Goal: Task Accomplishment & Management: Use online tool/utility

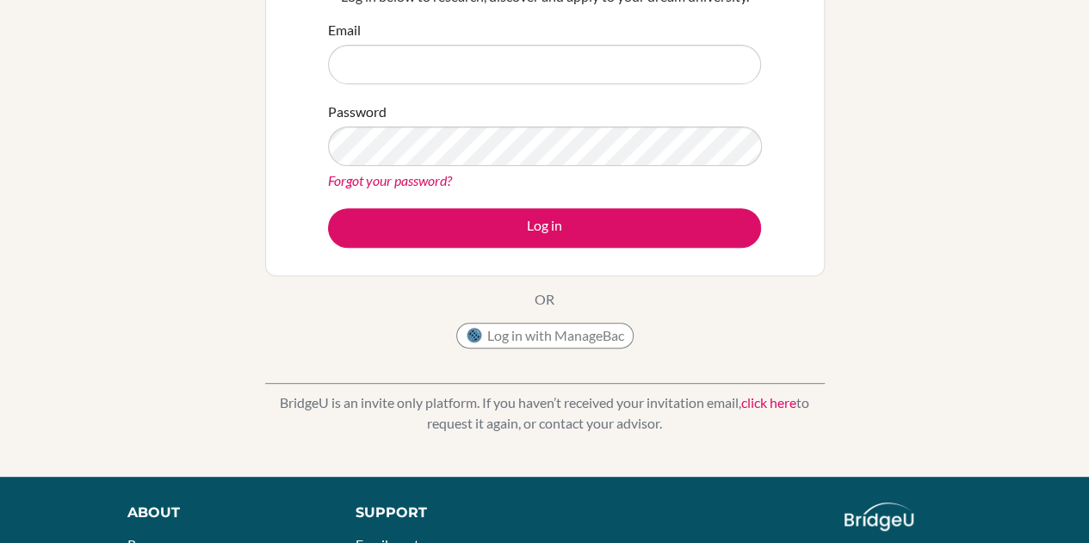
scroll to position [234, 0]
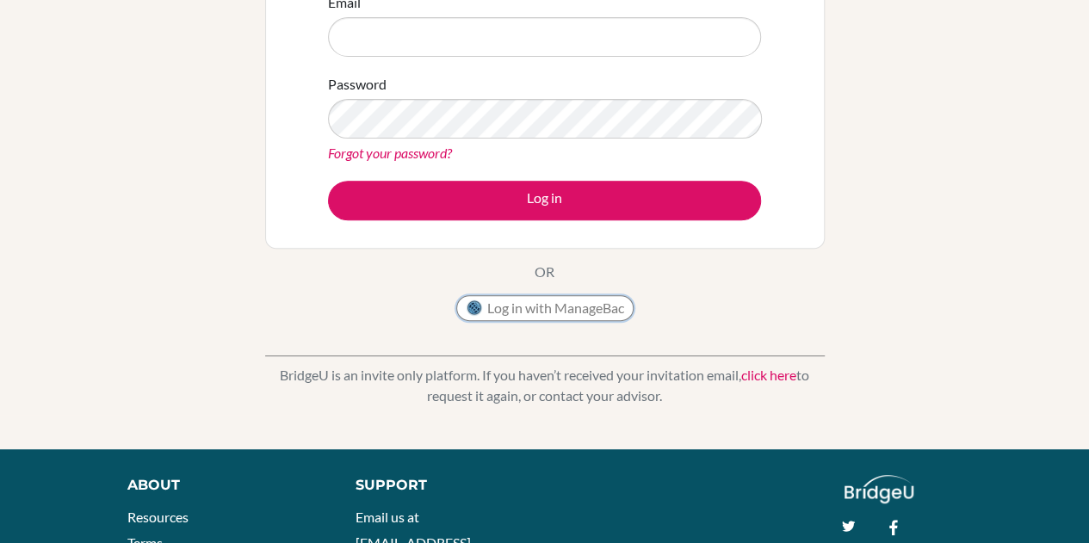
click at [563, 306] on button "Log in with ManageBac" at bounding box center [544, 308] width 177 height 26
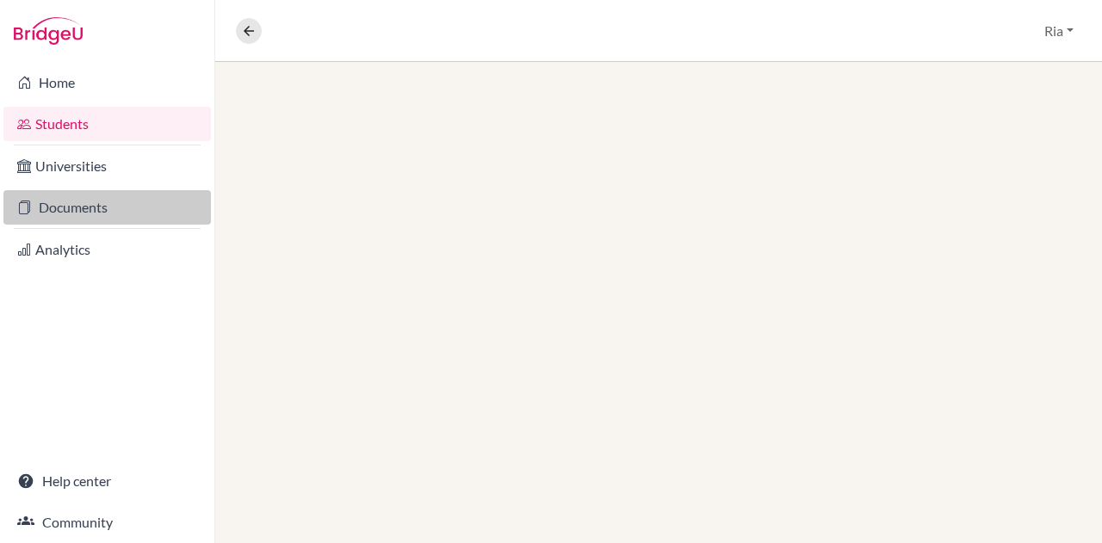
click at [86, 206] on link "Documents" at bounding box center [106, 207] width 207 height 34
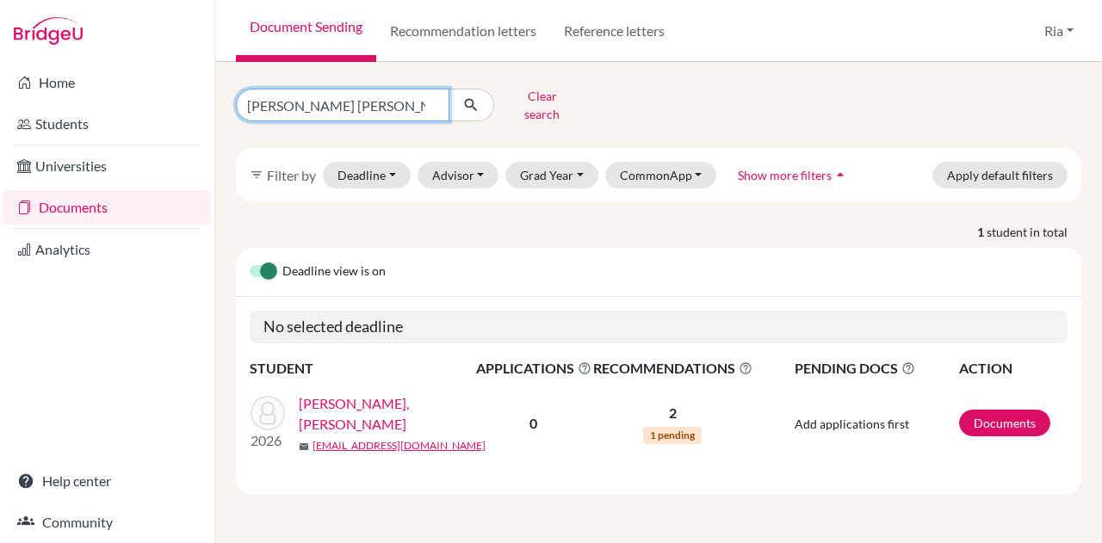
click at [432, 103] on input "birgitta davina" at bounding box center [342, 105] width 213 height 33
type input "cheryl josephine"
click button "submit" at bounding box center [472, 105] width 46 height 33
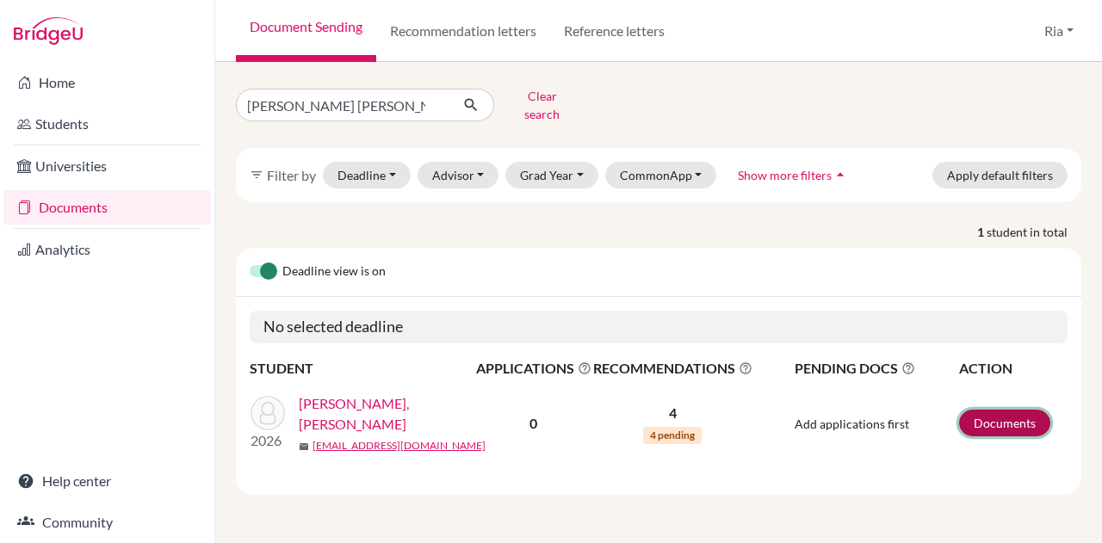
click at [1001, 410] on link "Documents" at bounding box center [1004, 423] width 91 height 27
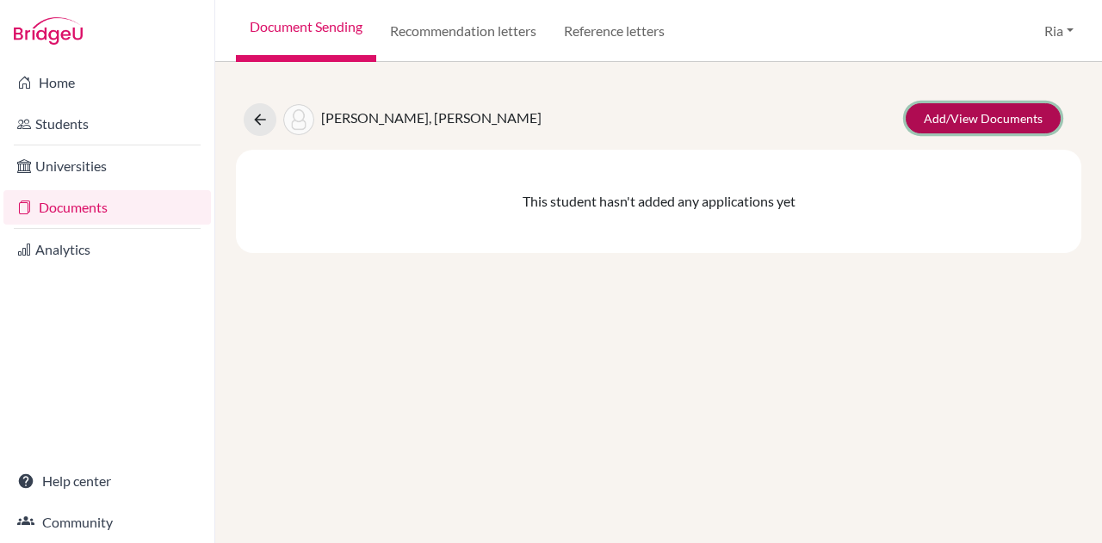
click at [1014, 121] on link "Add/View Documents" at bounding box center [983, 118] width 155 height 30
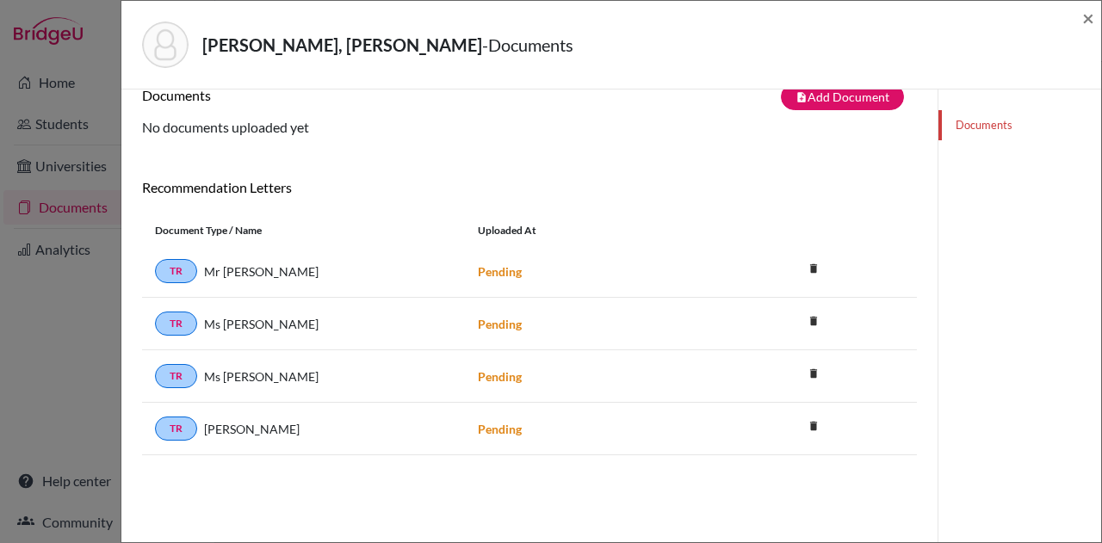
scroll to position [26, 0]
